Goal: Find contact information: Find contact information

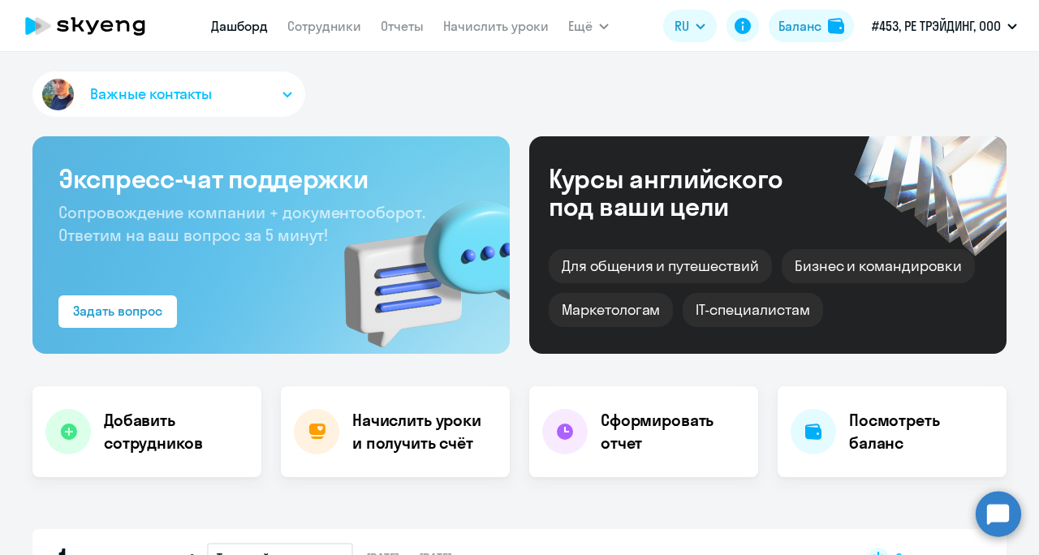
click at [50, 100] on img "button" at bounding box center [58, 95] width 38 height 38
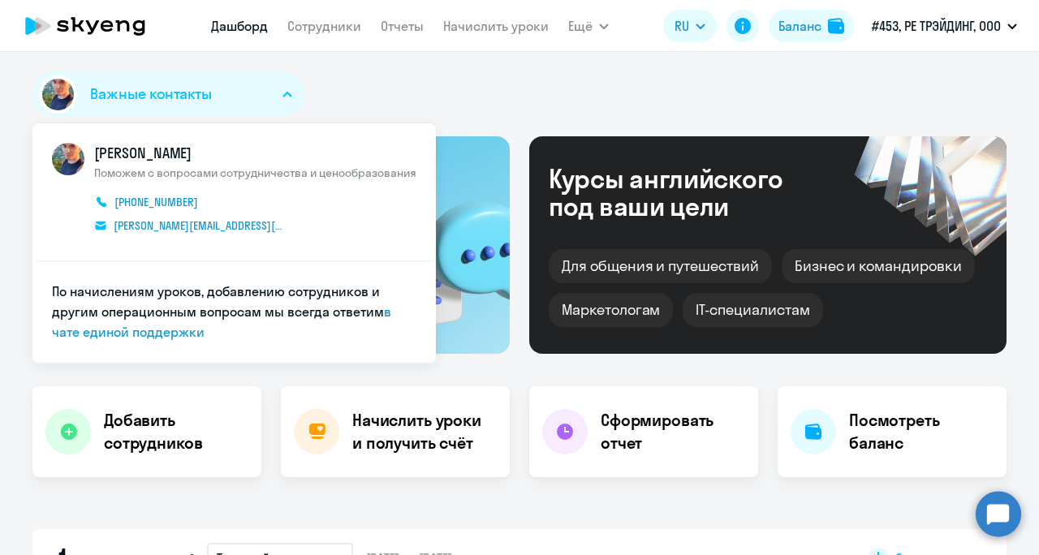
select select "30"
drag, startPoint x: 130, startPoint y: 162, endPoint x: 263, endPoint y: 177, distance: 134.0
click at [263, 177] on span "[PERSON_NAME] Поможем с вопросами сотрудничества и ценообразования [PHONE_NUMBE…" at bounding box center [255, 192] width 322 height 98
click at [430, 97] on div "Важные контакты [PERSON_NAME] Поможем с вопросами сотрудничества и ценообразова…" at bounding box center [519, 97] width 975 height 52
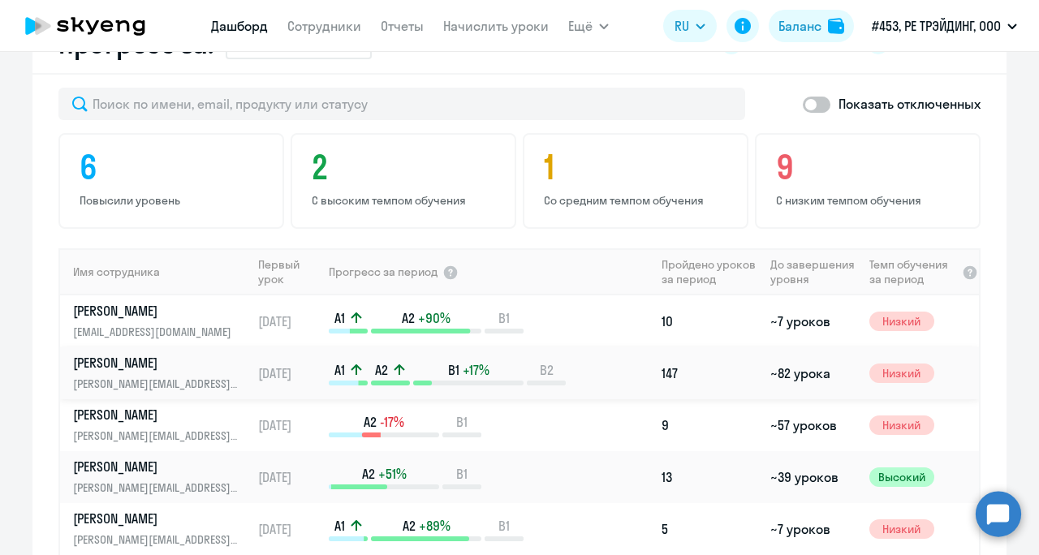
click at [149, 378] on p "[PERSON_NAME][EMAIL_ADDRESS][DOMAIN_NAME]" at bounding box center [156, 384] width 167 height 18
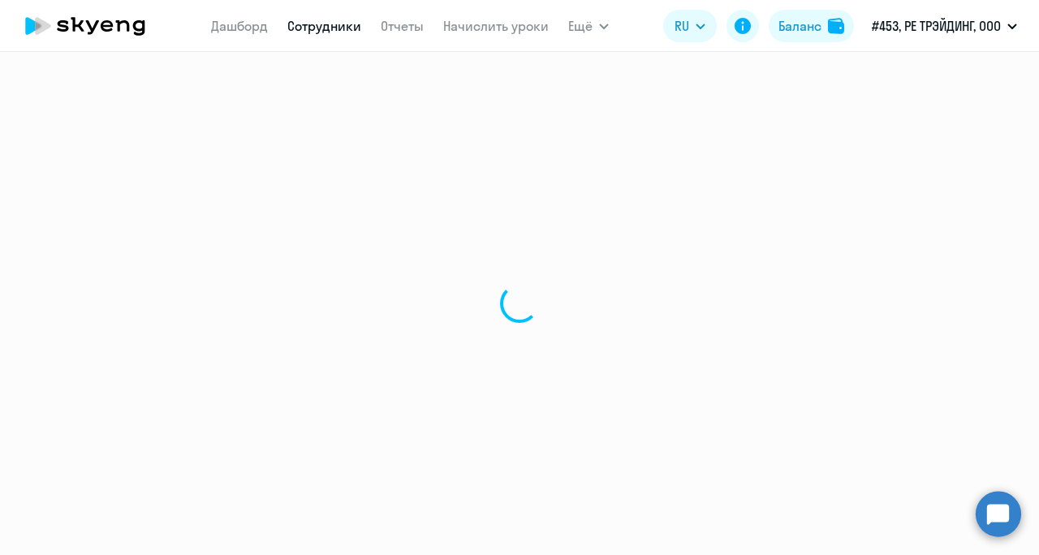
select select "english"
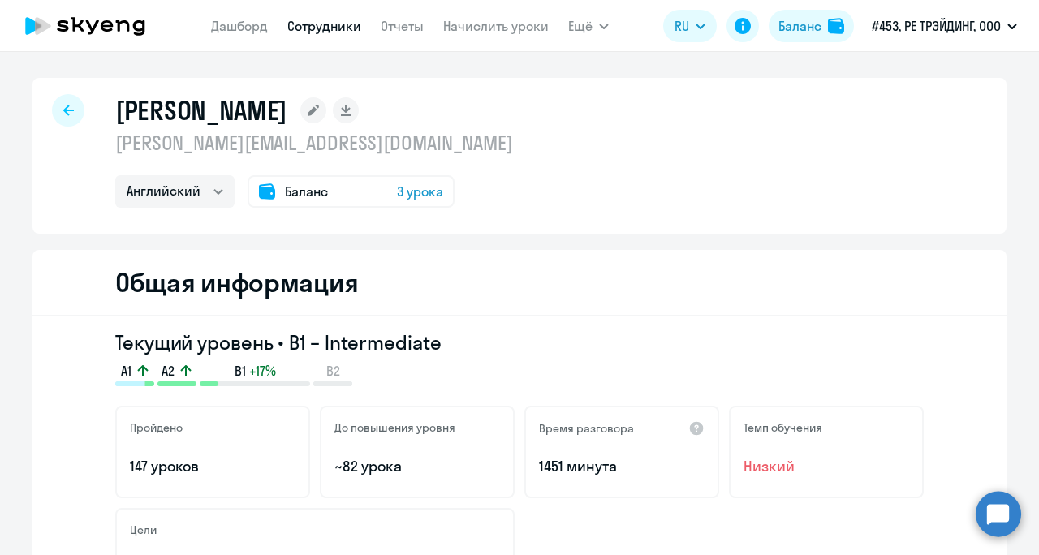
click at [315, 195] on span "Баланс" at bounding box center [306, 191] width 43 height 19
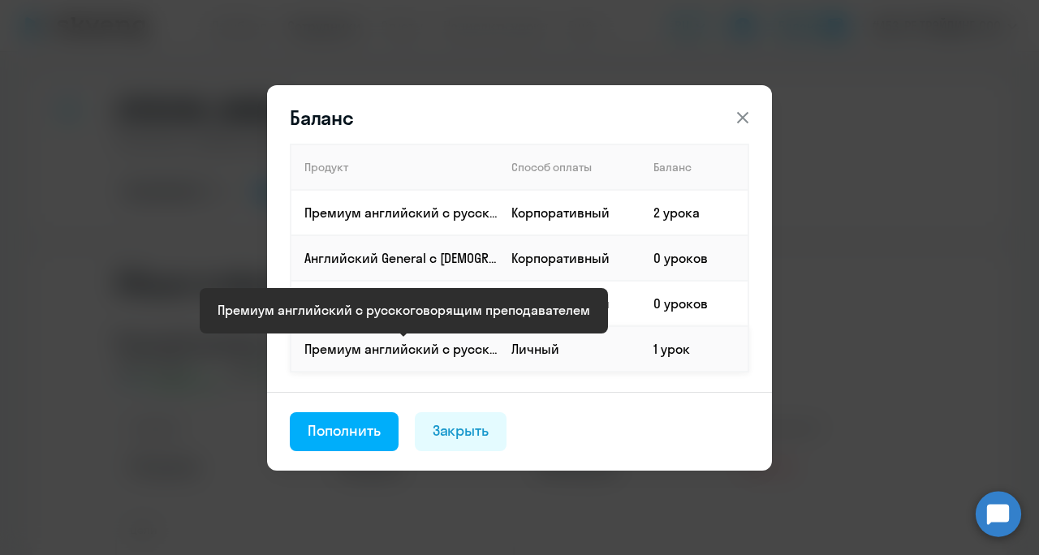
click at [467, 353] on p "Премиум английский с русскоговорящим преподавателем" at bounding box center [401, 349] width 193 height 18
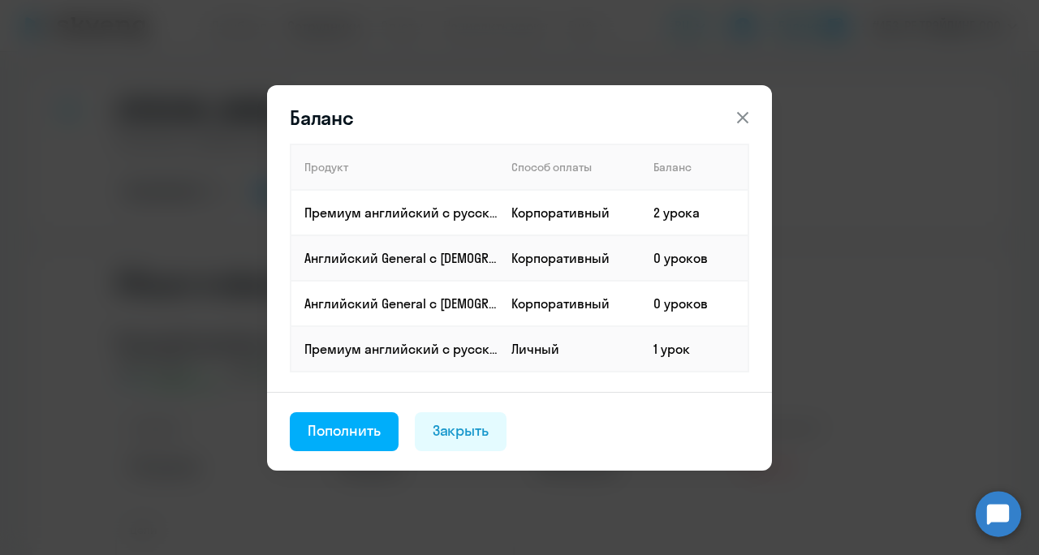
click at [746, 112] on icon at bounding box center [742, 117] width 19 height 19
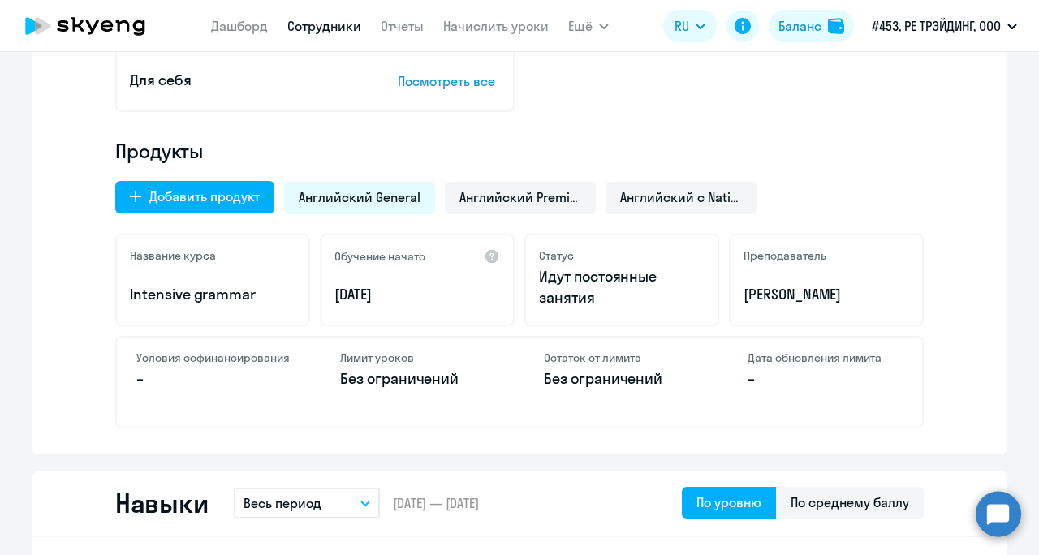
scroll to position [487, 0]
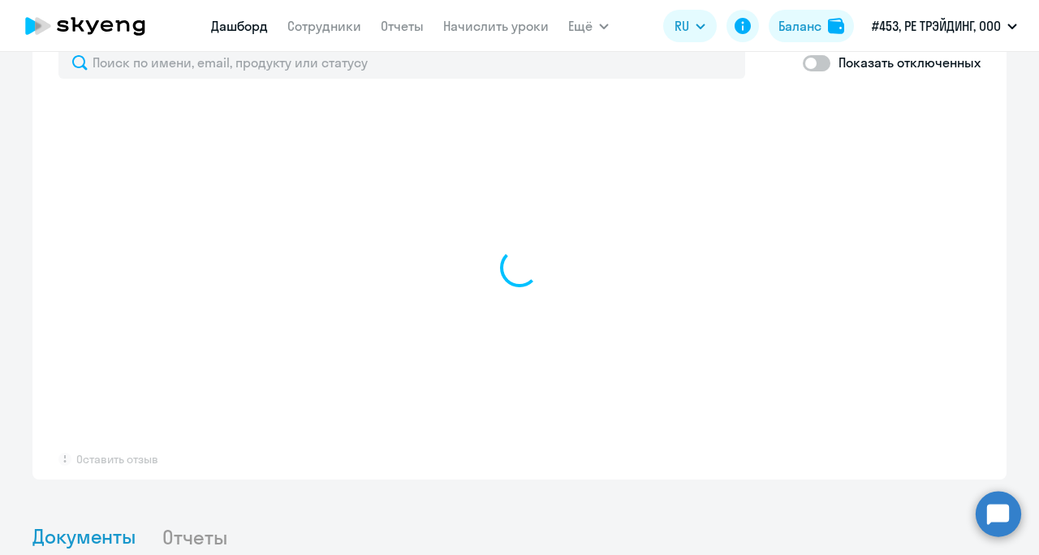
scroll to position [926, 0]
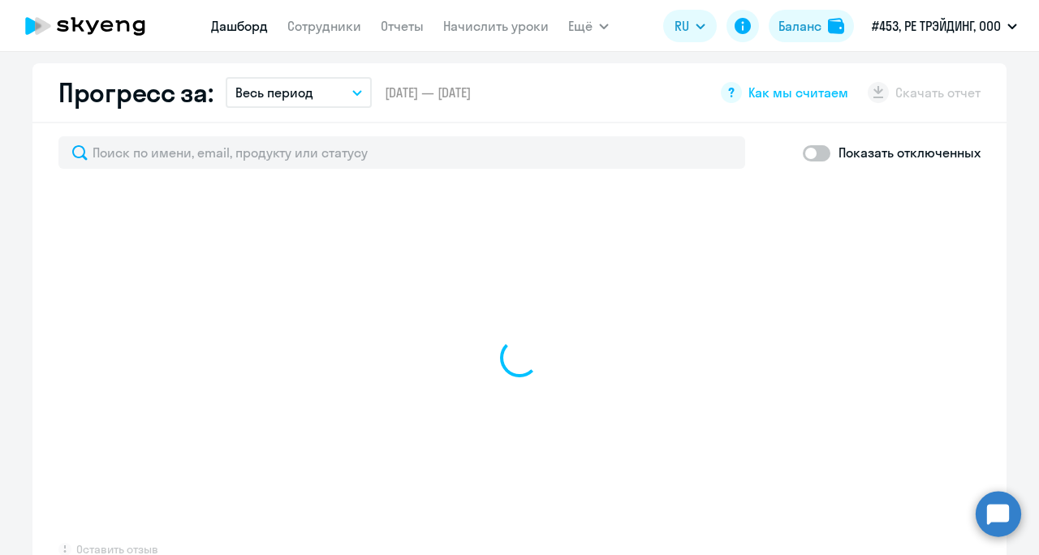
select select "30"
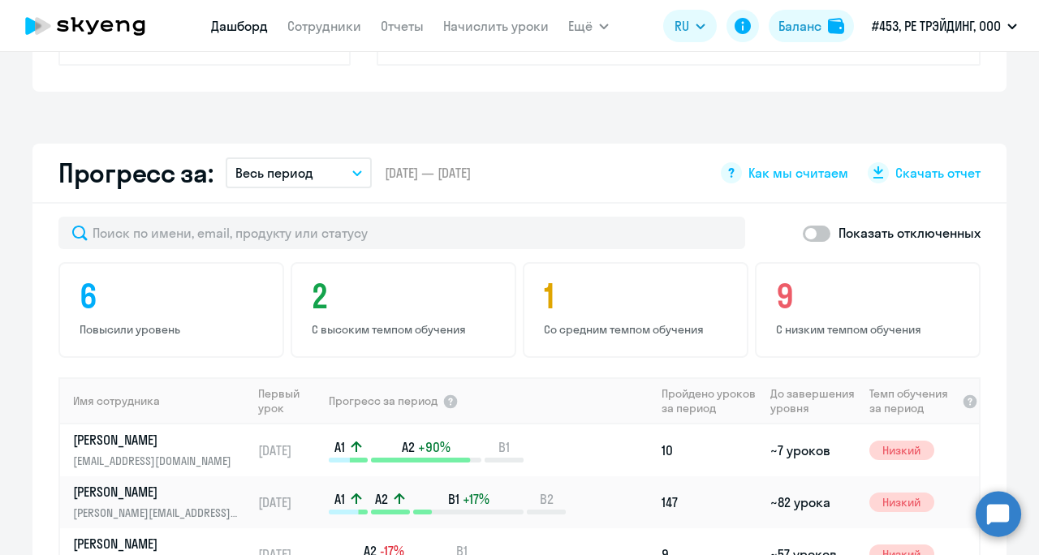
scroll to position [845, 0]
